Goal: Task Accomplishment & Management: Complete application form

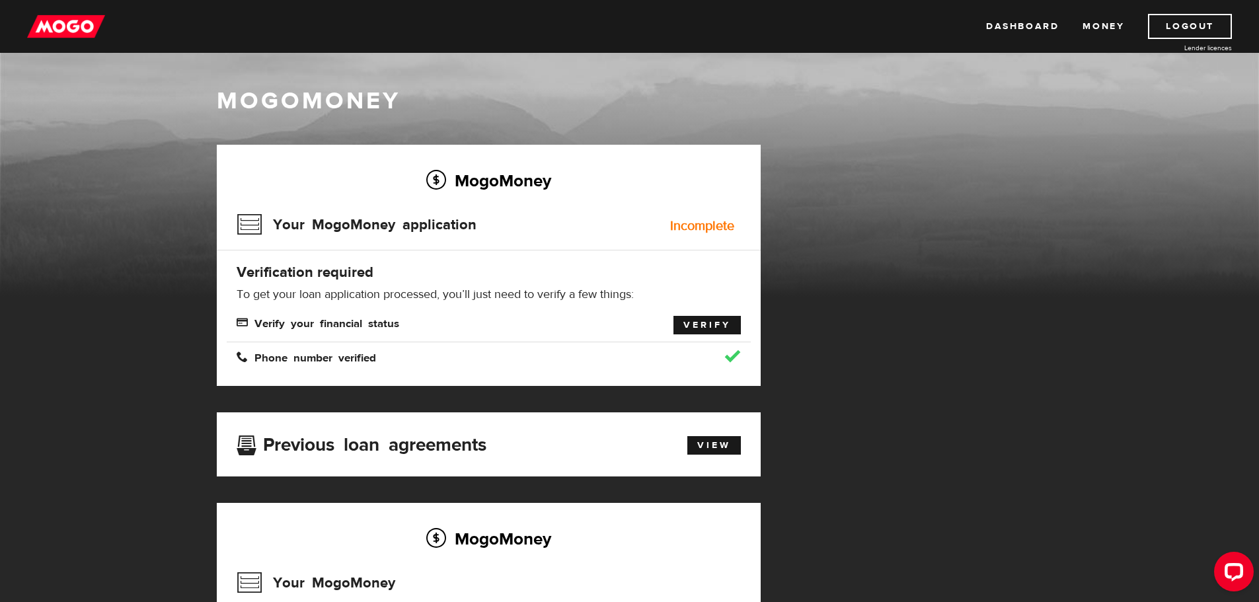
click at [708, 316] on link "Verify" at bounding box center [706, 325] width 67 height 18
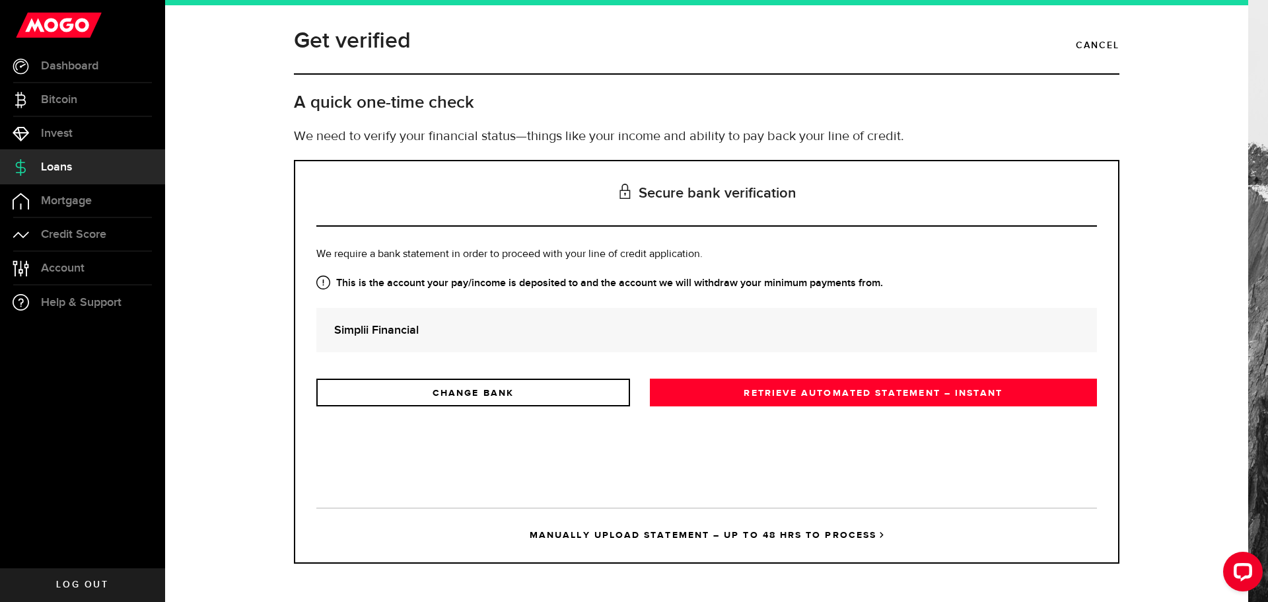
click at [423, 329] on strong "Simplii Financial" at bounding box center [706, 330] width 745 height 18
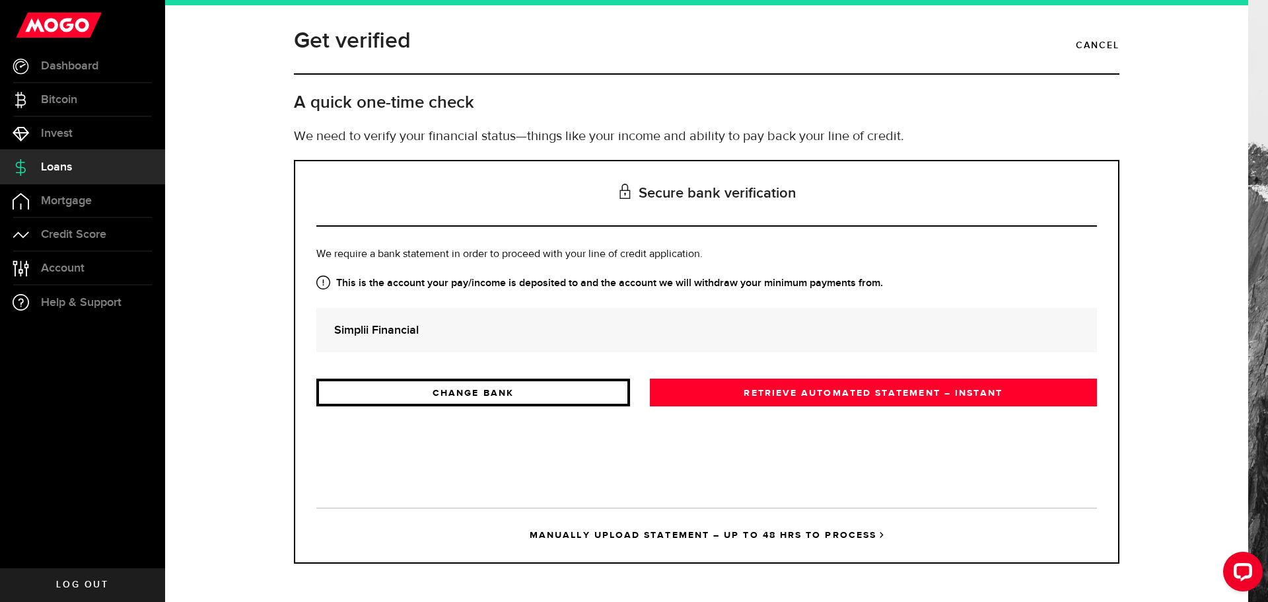
click at [505, 393] on link "CHANGE BANK" at bounding box center [473, 393] width 314 height 28
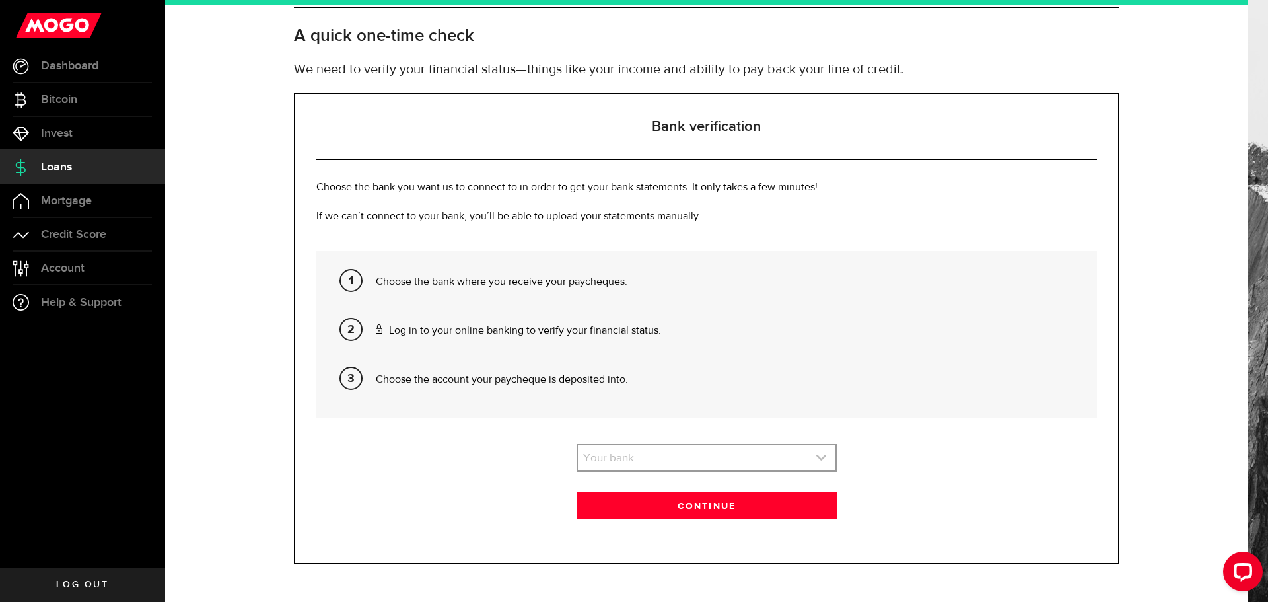
scroll to position [67, 0]
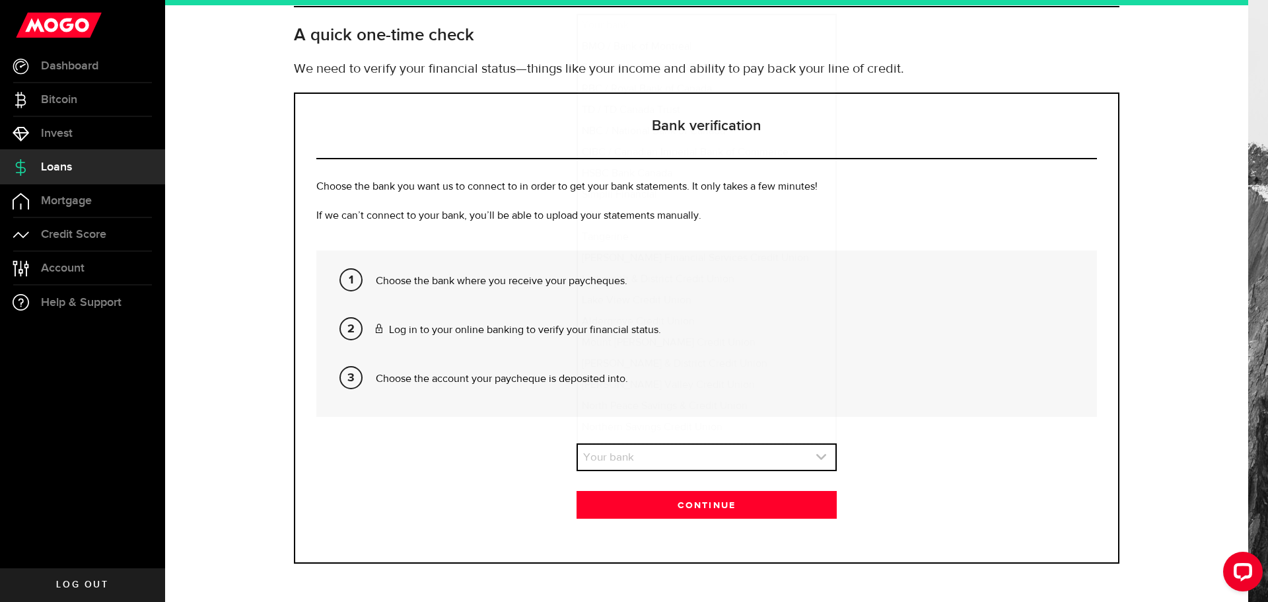
click at [637, 457] on link "expand select" at bounding box center [707, 457] width 258 height 25
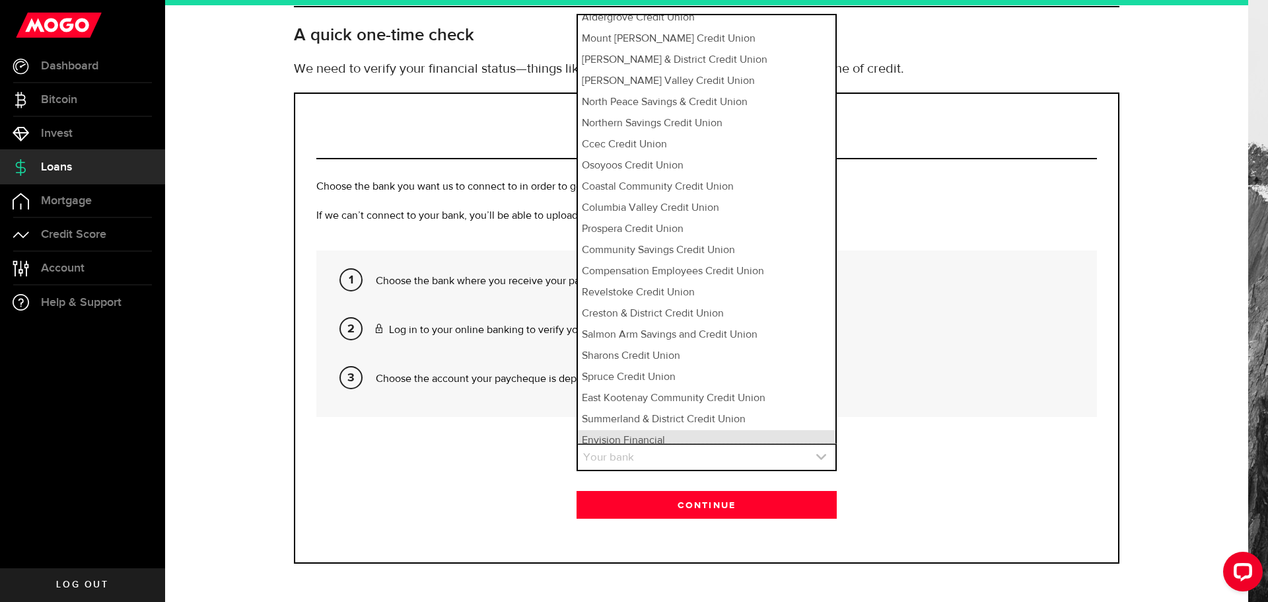
scroll to position [312, 0]
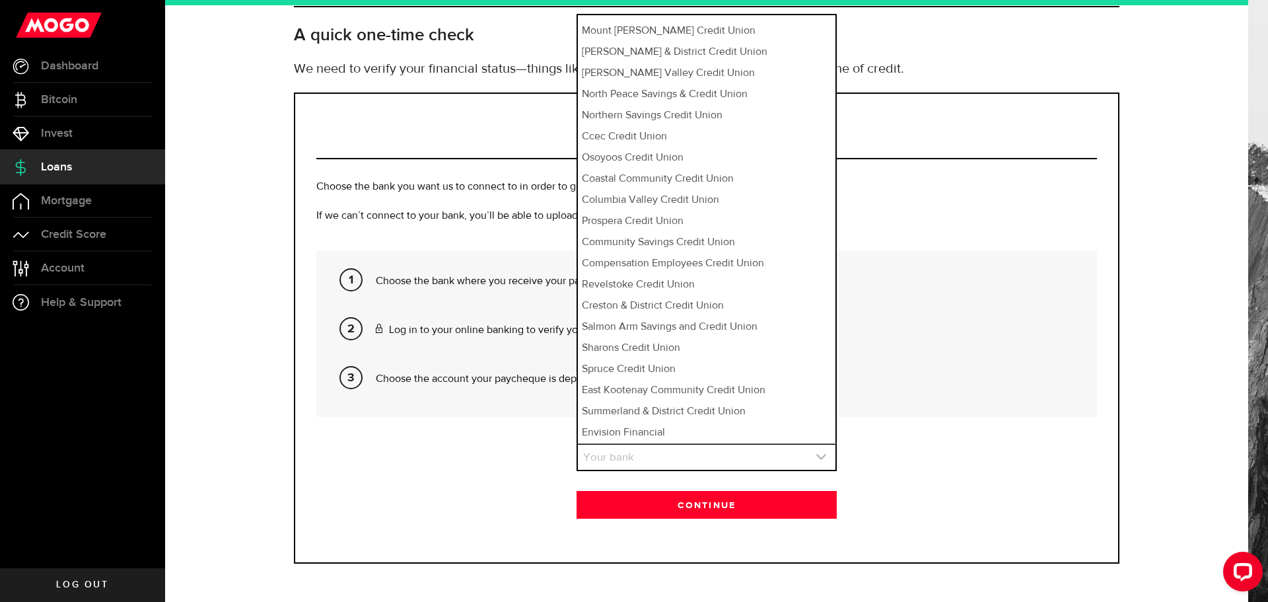
click at [622, 456] on link "expand select" at bounding box center [707, 457] width 258 height 25
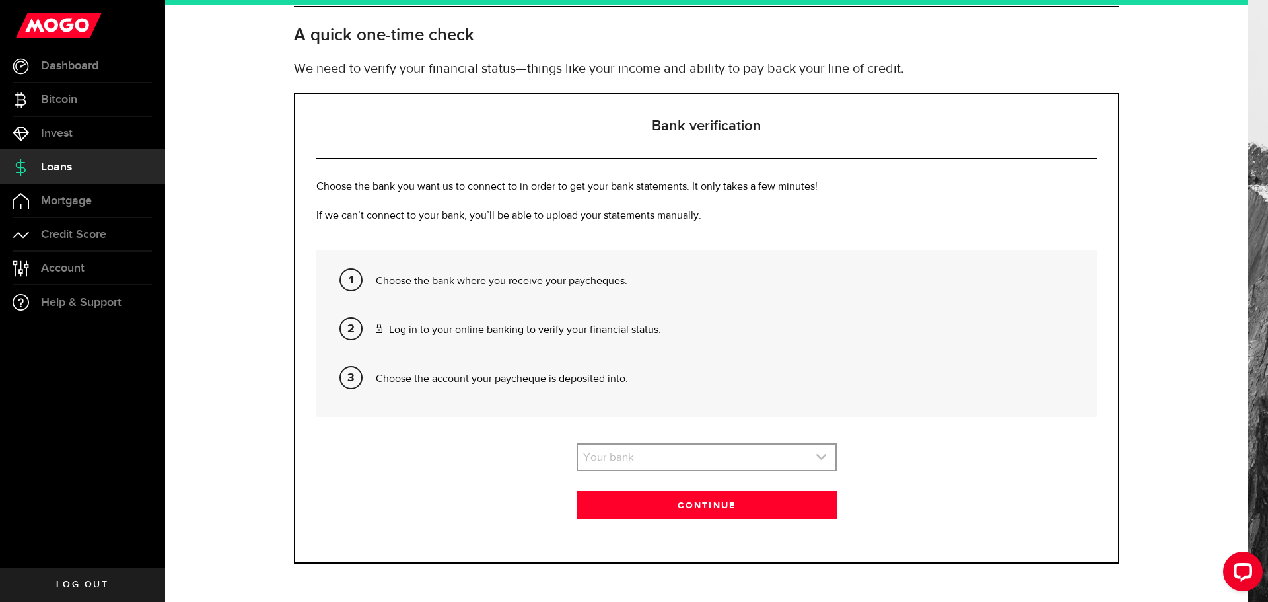
click at [637, 453] on link "expand select" at bounding box center [707, 457] width 258 height 25
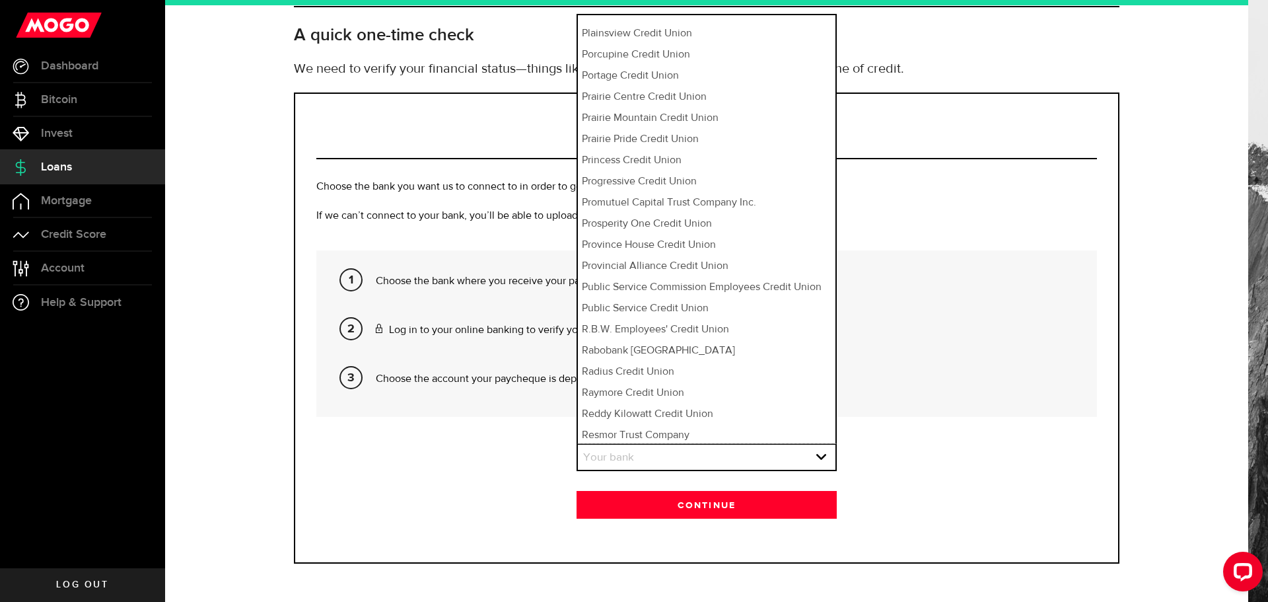
scroll to position [8504, 0]
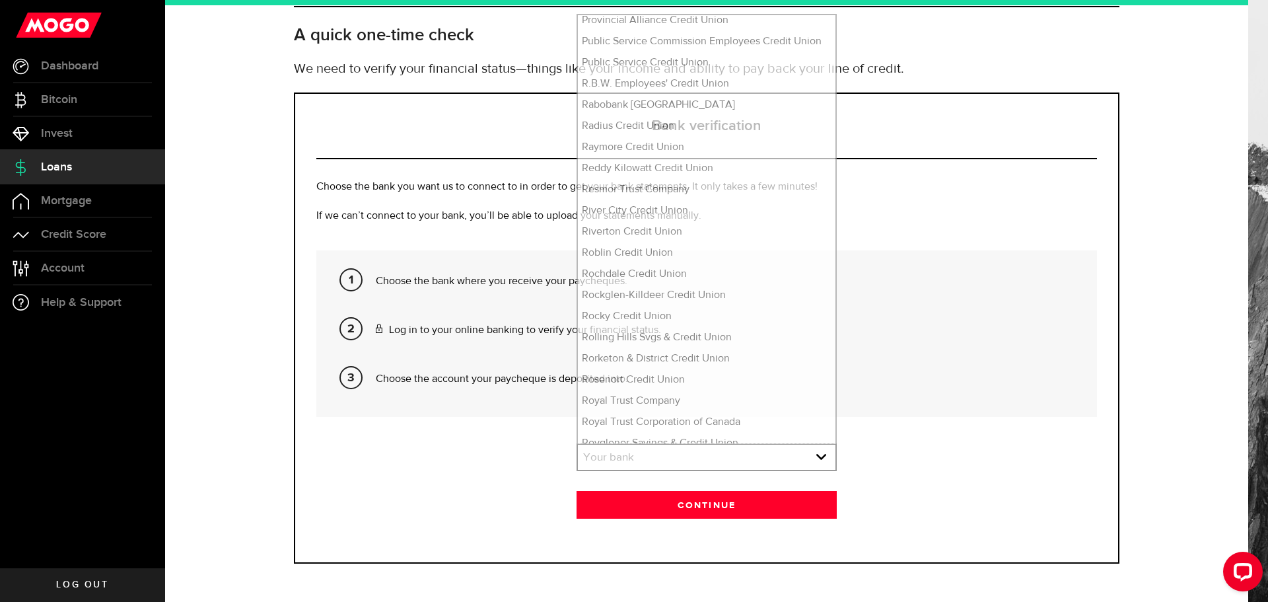
click at [936, 456] on section "Your bank Please pick your bank first! Your bank Your bank BMO / Bank of Montre…" at bounding box center [706, 480] width 781 height 75
click at [641, 455] on link "expand select" at bounding box center [707, 457] width 258 height 25
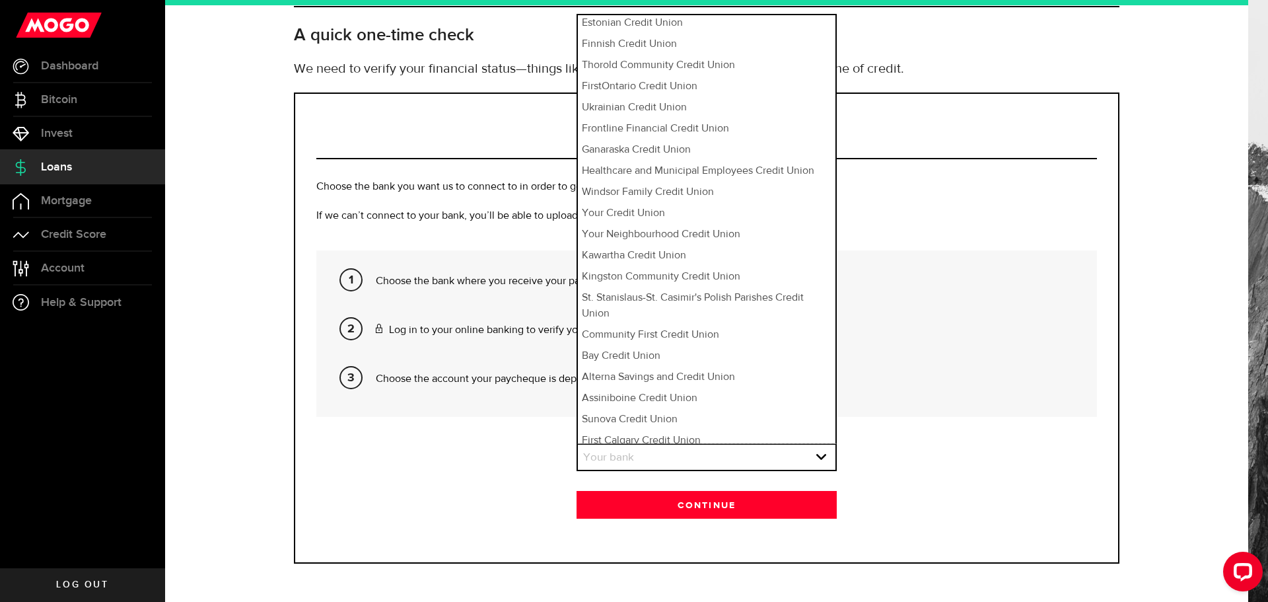
scroll to position [1694, 0]
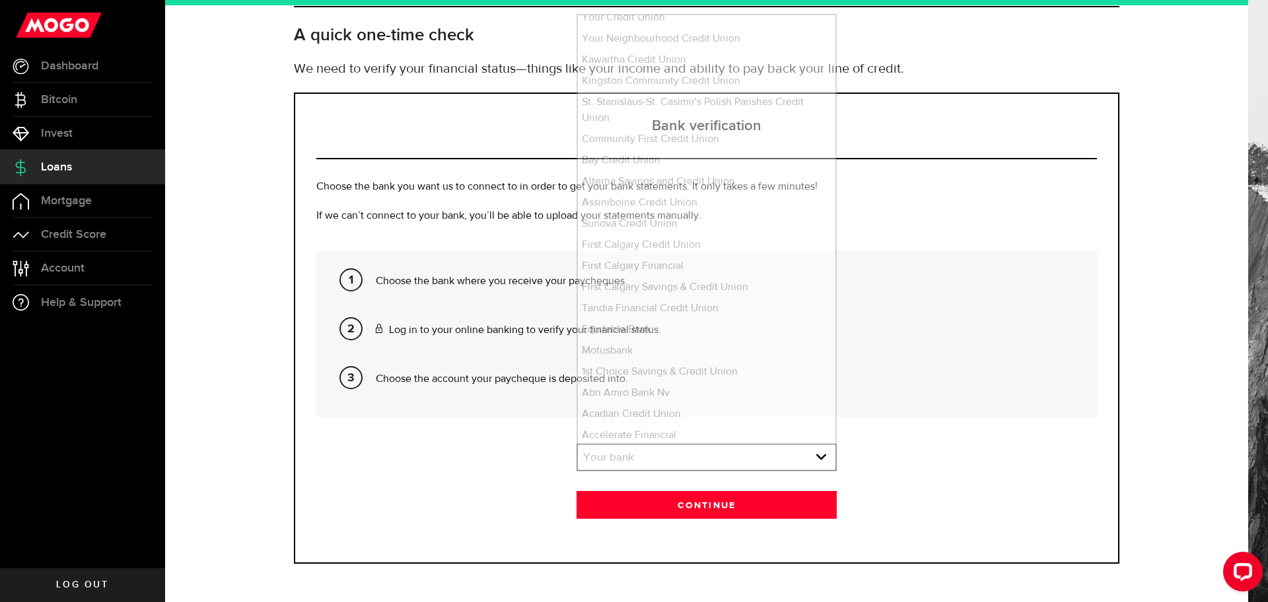
click at [480, 429] on div "Bank verification Choose the bank you want us to connect to in order to get you…" at bounding box center [707, 327] width 826 height 471
click at [351, 278] on span at bounding box center [351, 279] width 23 height 23
drag, startPoint x: 348, startPoint y: 332, endPoint x: 605, endPoint y: 473, distance: 293.9
click at [363, 340] on ol "Choose the bank where you receive your paycheques. Log in to your online bankin…" at bounding box center [706, 333] width 761 height 147
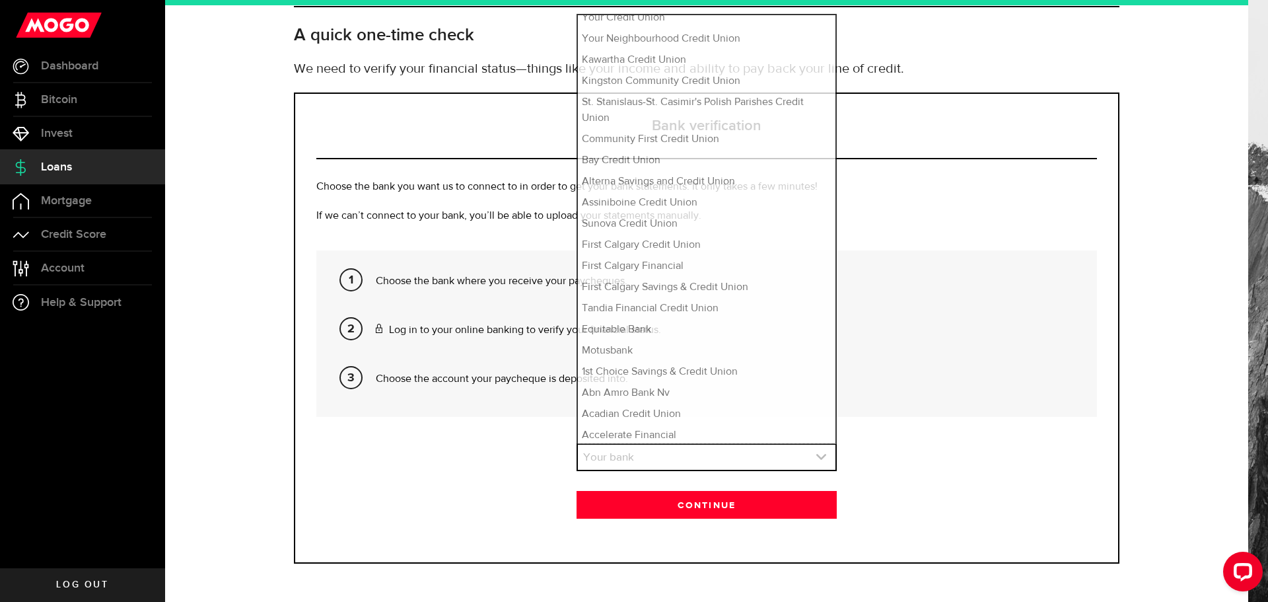
click at [816, 455] on icon "expand select" at bounding box center [821, 456] width 11 height 11
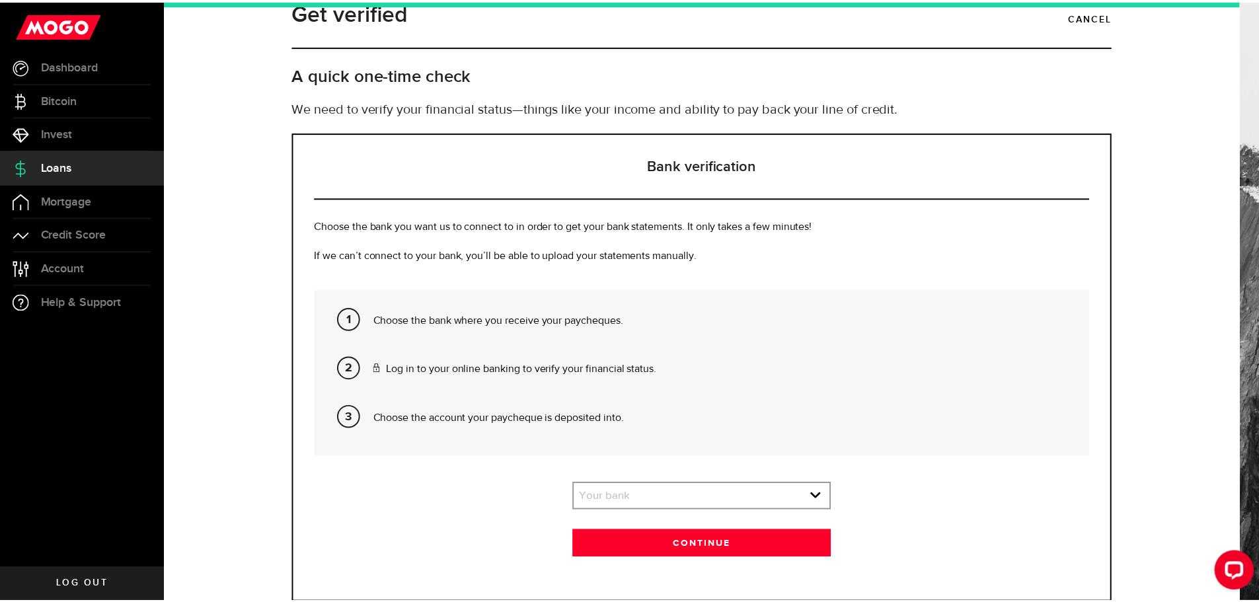
scroll to position [1, 0]
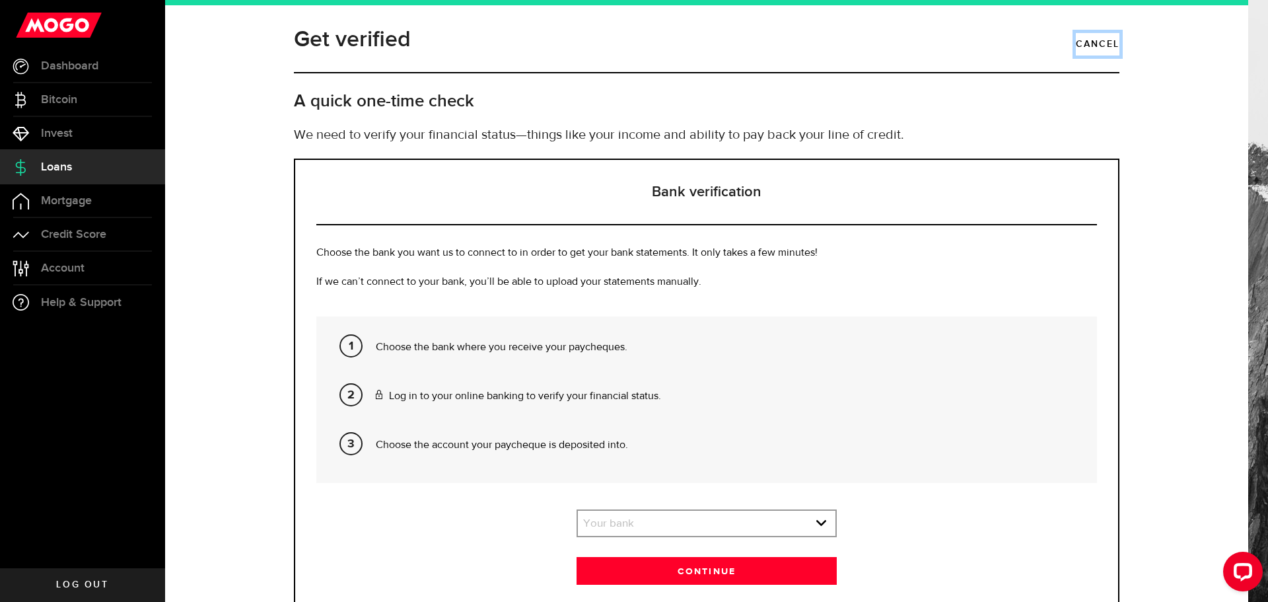
drag, startPoint x: 1089, startPoint y: 40, endPoint x: 1097, endPoint y: 36, distance: 9.8
click at [1091, 40] on link "Cancel" at bounding box center [1098, 44] width 44 height 22
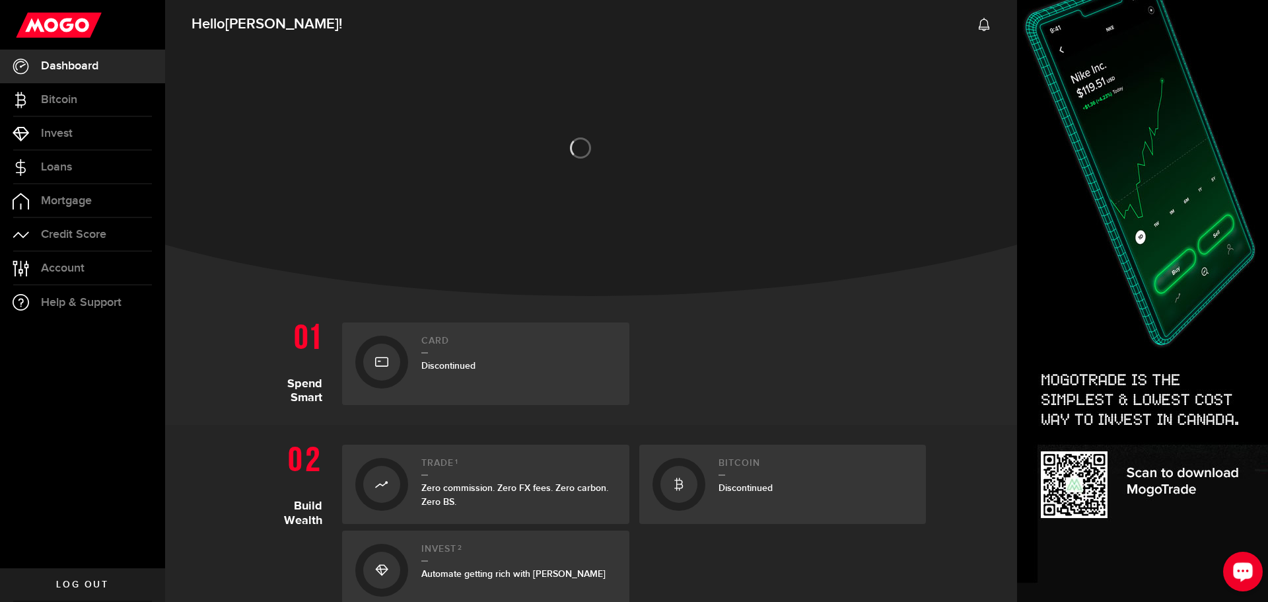
click at [1254, 571] on div "Open LiveChat chat widget" at bounding box center [1243, 571] width 22 height 22
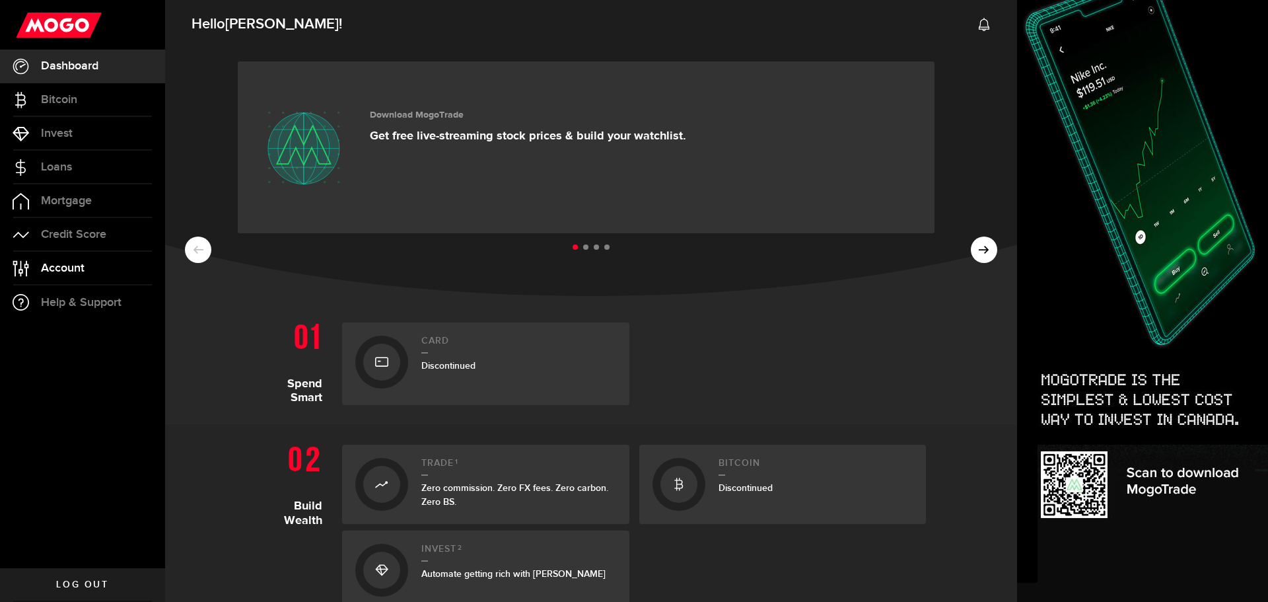
click at [63, 264] on span "Account" at bounding box center [63, 268] width 44 height 12
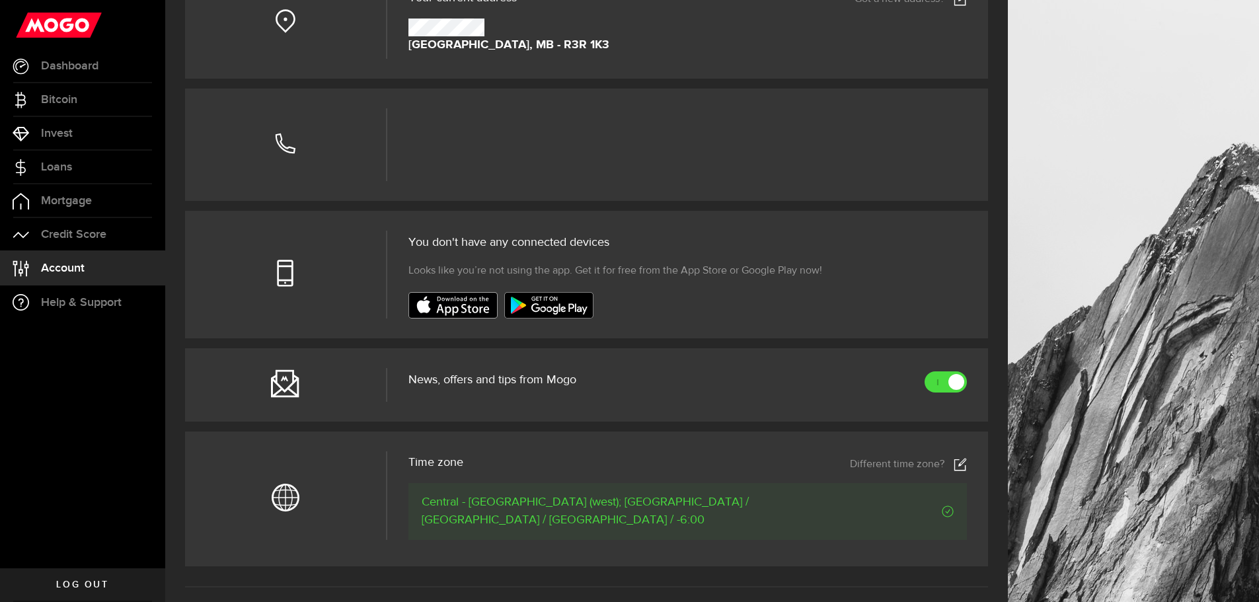
scroll to position [396, 0]
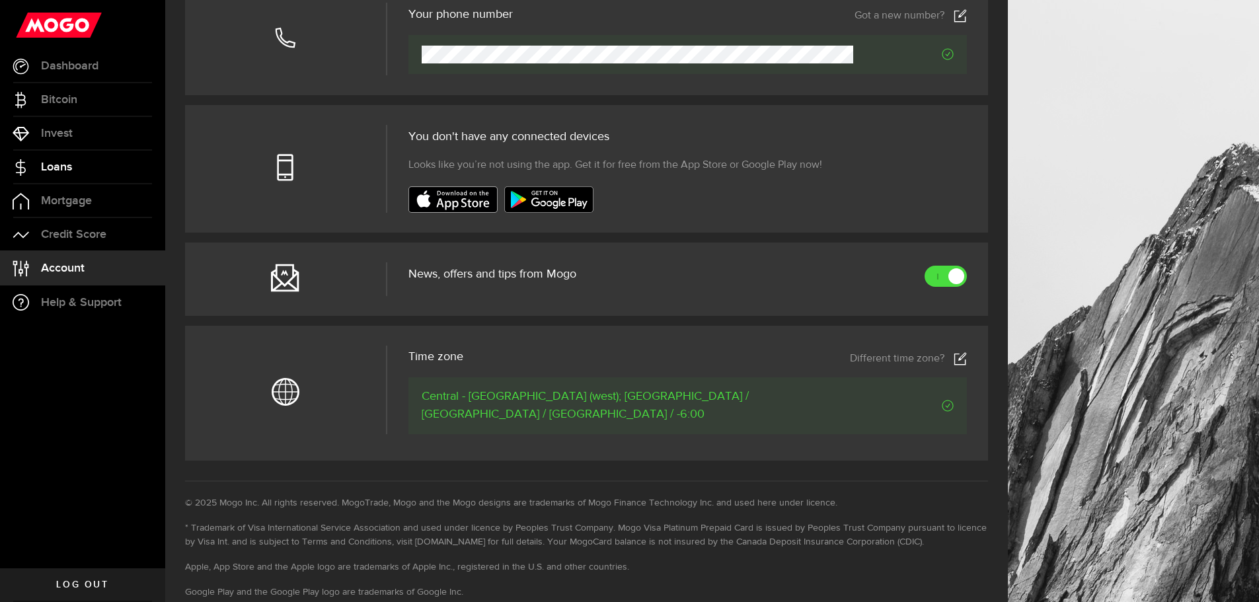
click at [69, 172] on span "Loans" at bounding box center [56, 167] width 31 height 12
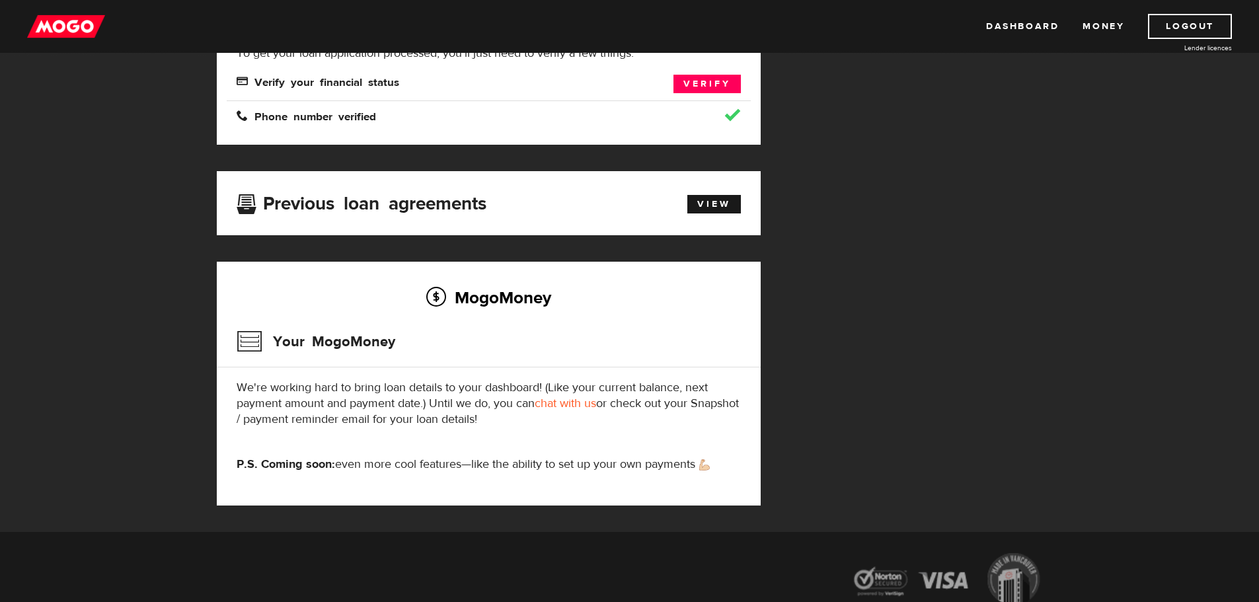
scroll to position [264, 0]
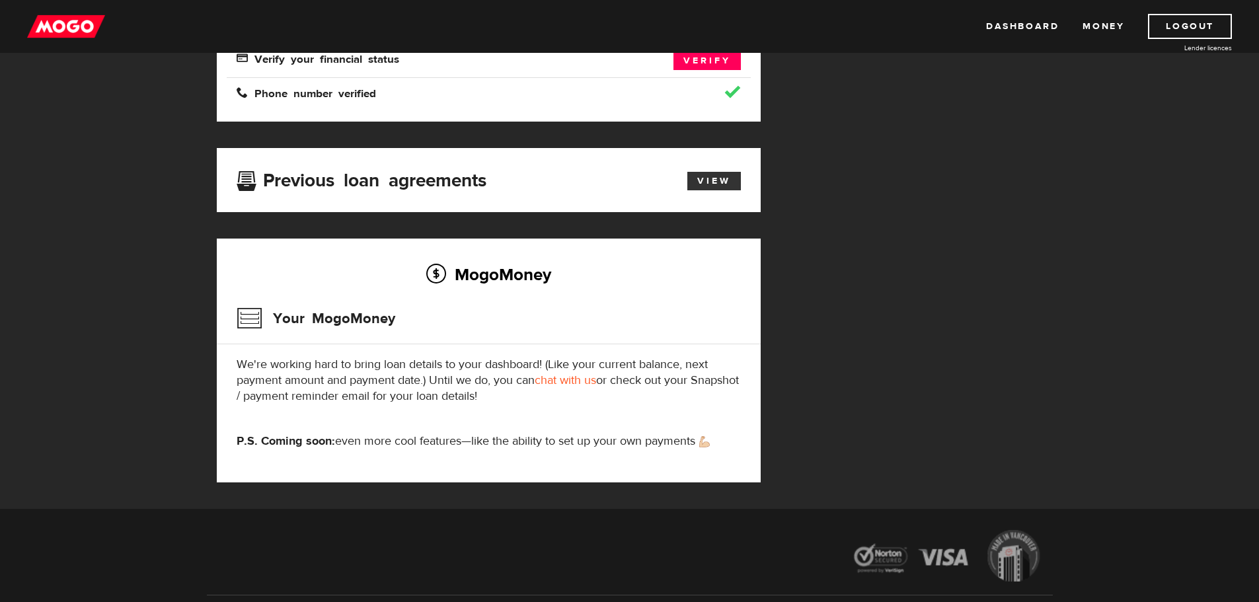
click at [705, 181] on link "View" at bounding box center [714, 181] width 54 height 18
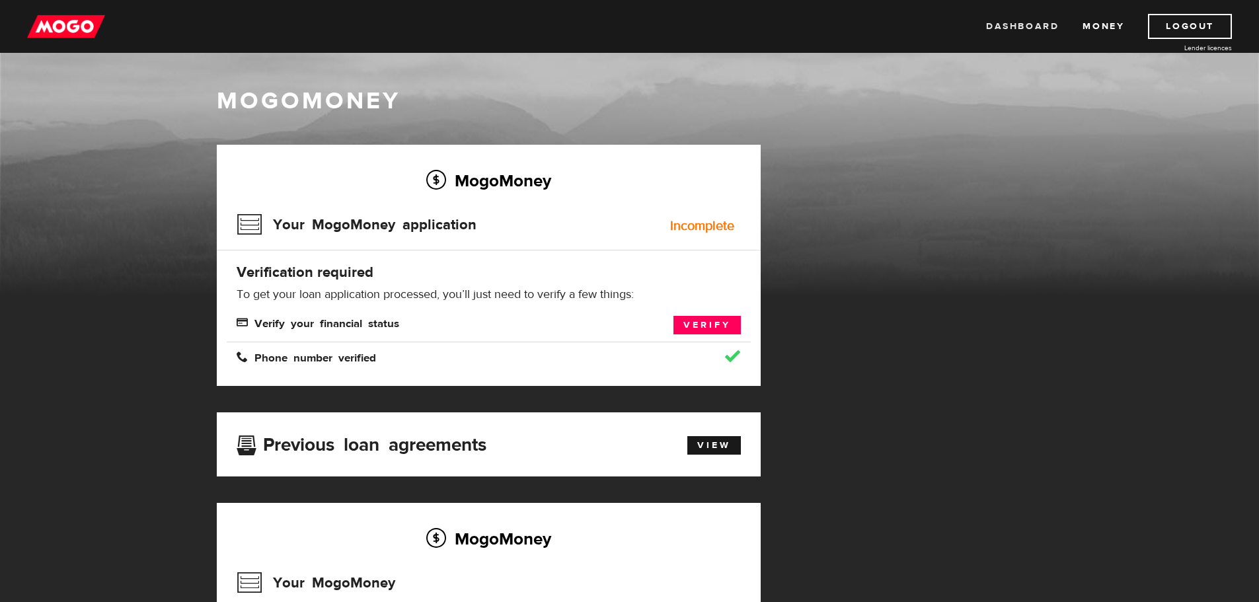
click at [1006, 27] on link "Dashboard" at bounding box center [1022, 26] width 73 height 25
